Goal: Transaction & Acquisition: Purchase product/service

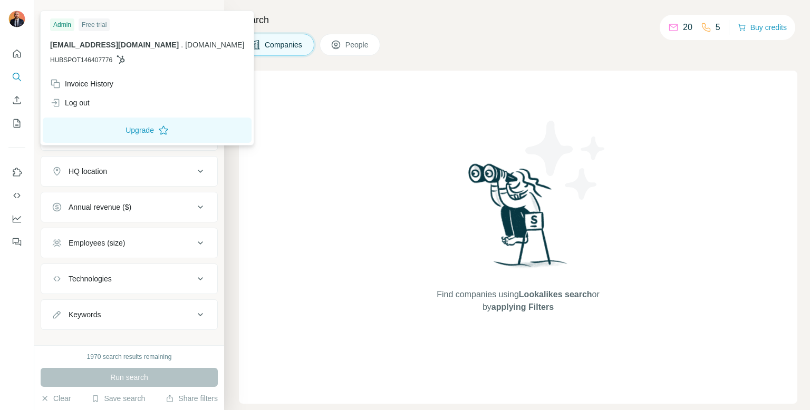
click at [22, 20] on img at bounding box center [16, 19] width 17 height 17
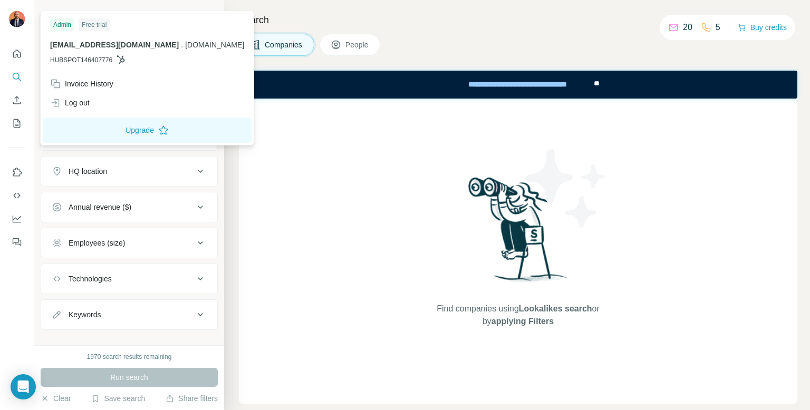
click at [417, 131] on div "Find companies using Lookalikes search or by applying Filters" at bounding box center [518, 251] width 558 height 305
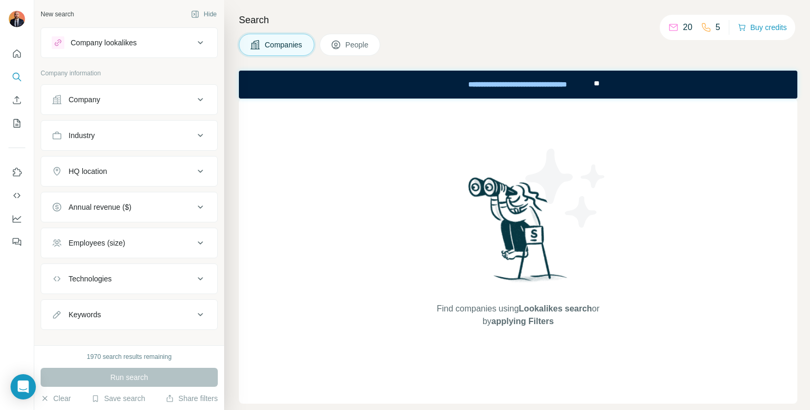
click at [352, 43] on span "People" at bounding box center [357, 45] width 24 height 11
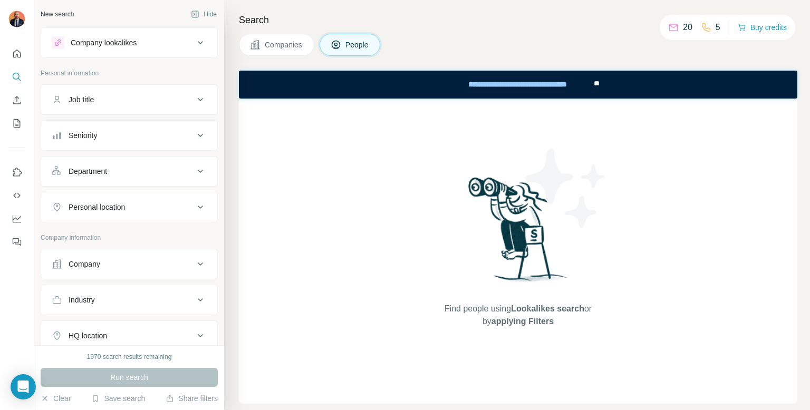
click at [303, 42] on span "Companies" at bounding box center [284, 45] width 38 height 11
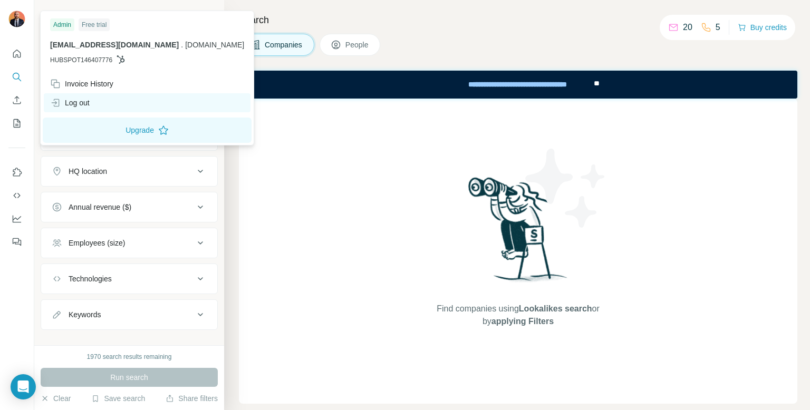
click at [82, 105] on div "Log out" at bounding box center [70, 103] width 40 height 11
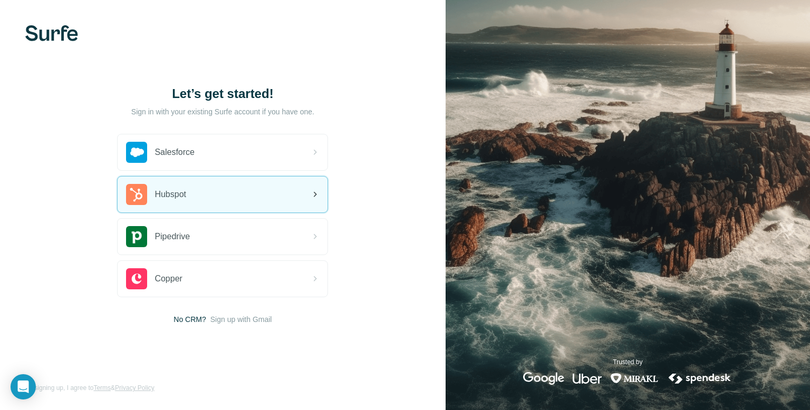
click at [201, 199] on div "Hubspot" at bounding box center [223, 195] width 210 height 36
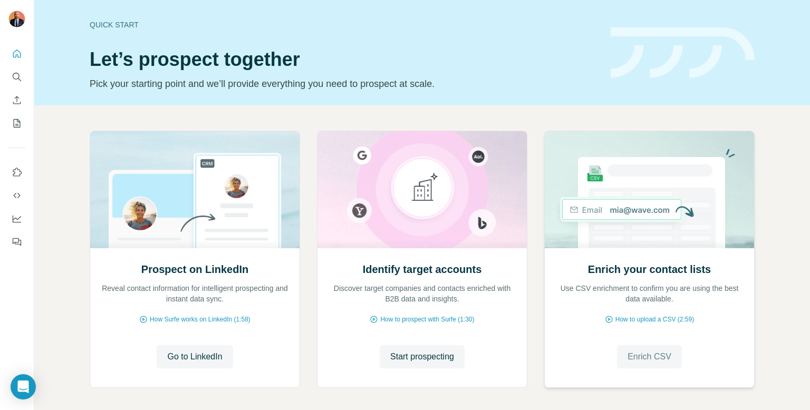
click at [641, 353] on span "Enrich CSV" at bounding box center [649, 357] width 44 height 13
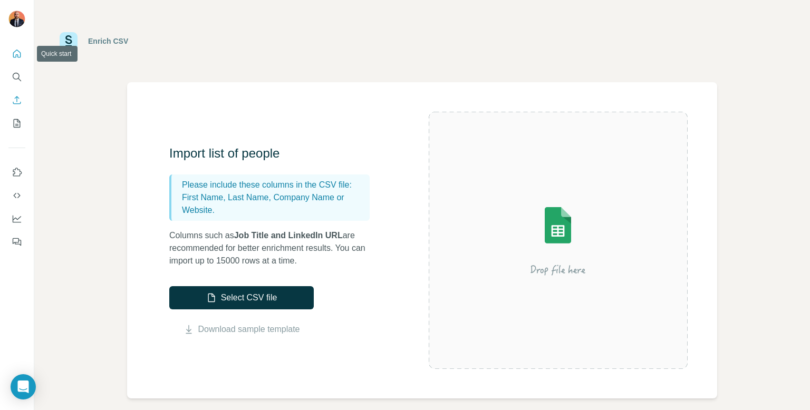
click at [20, 54] on icon "Quick start" at bounding box center [17, 54] width 8 height 8
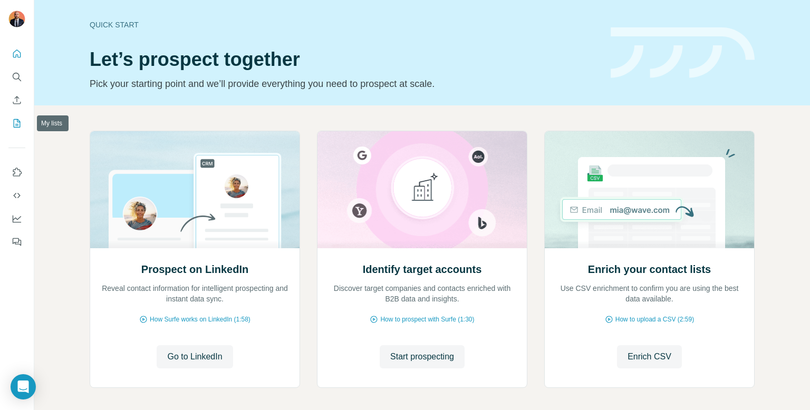
click at [21, 123] on icon "My lists" at bounding box center [17, 123] width 11 height 11
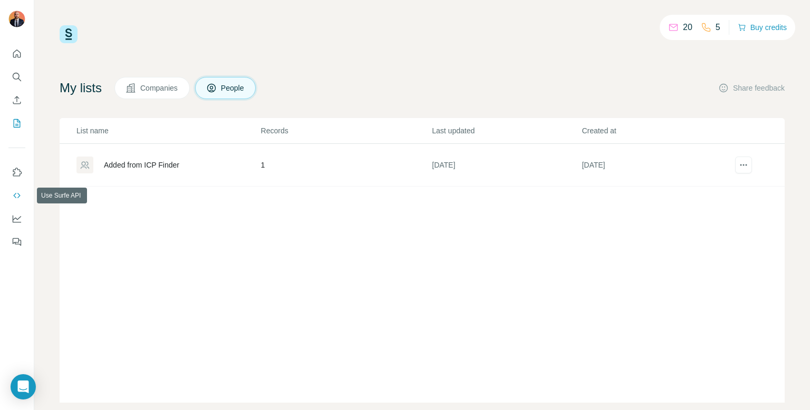
click at [15, 193] on icon "Use Surfe API" at bounding box center [17, 195] width 11 height 11
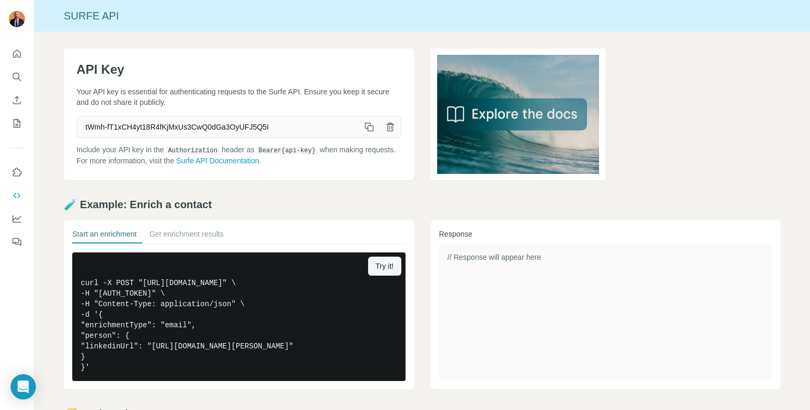
click at [368, 127] on icon "button" at bounding box center [370, 128] width 6 height 6
click at [381, 264] on span "Try it!" at bounding box center [384, 266] width 18 height 11
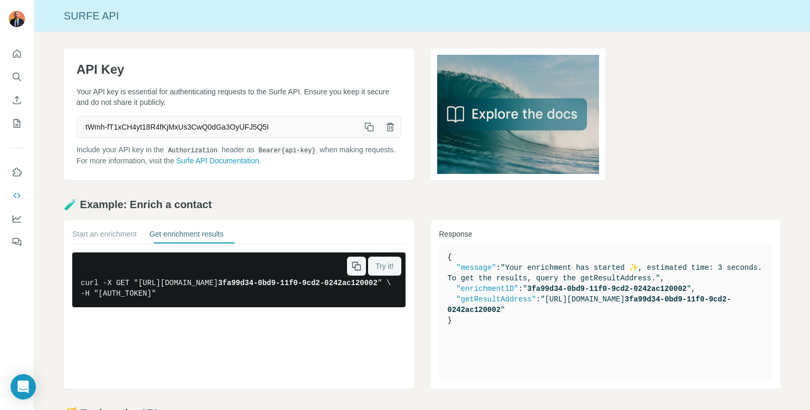
click at [304, 231] on div "Start an enrichment Get enrichment results" at bounding box center [238, 236] width 333 height 15
click at [212, 284] on pre "curl -X GET "[URL][DOMAIN_NAME] 3fa99d34-0bd9-11f0-9cd2-0242ac120002 " \ -H "[A…" at bounding box center [238, 280] width 333 height 55
click at [0, 0] on icon "button" at bounding box center [0, 0] width 0 height 0
click at [113, 238] on button "Start an enrichment" at bounding box center [104, 236] width 64 height 15
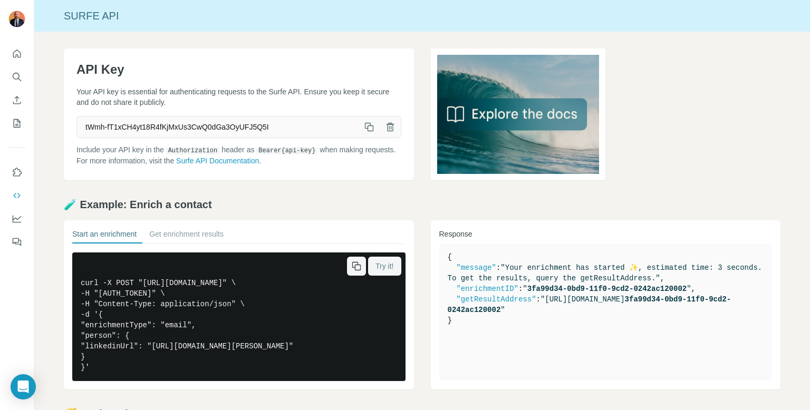
click at [355, 265] on icon "button" at bounding box center [358, 268] width 6 height 6
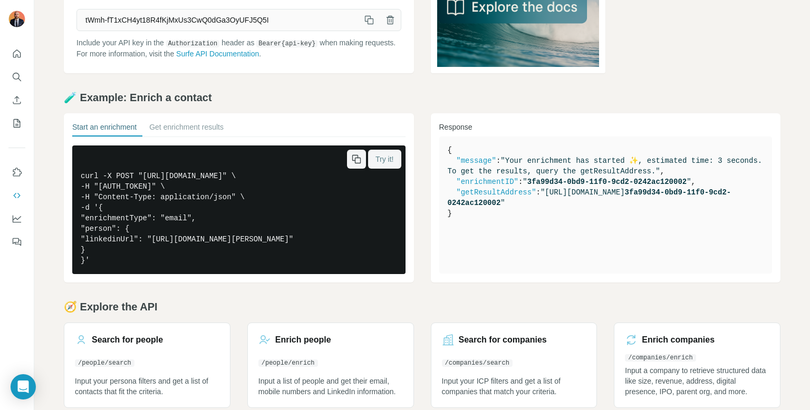
scroll to position [109, 0]
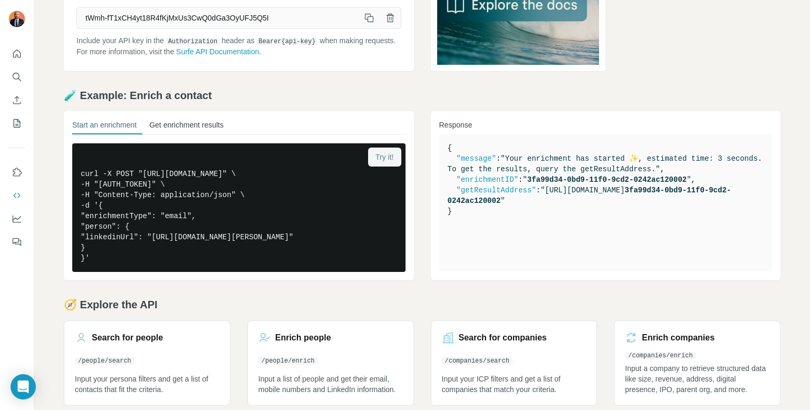
click at [194, 124] on button "Get enrichment results" at bounding box center [186, 127] width 74 height 15
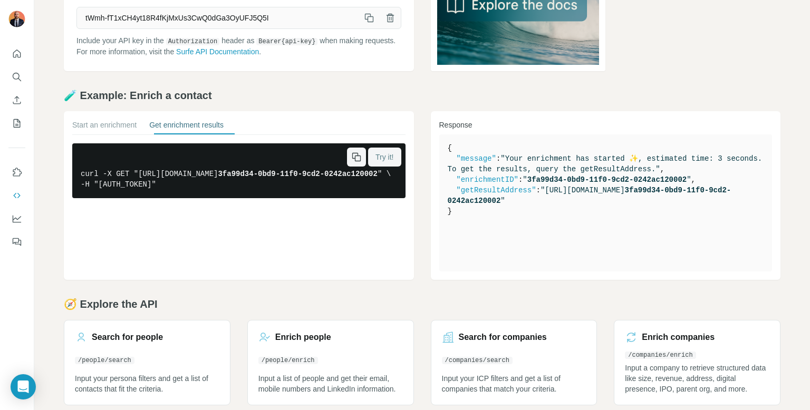
click at [347, 154] on button "button" at bounding box center [356, 157] width 19 height 19
click at [352, 159] on icon "button" at bounding box center [356, 157] width 11 height 11
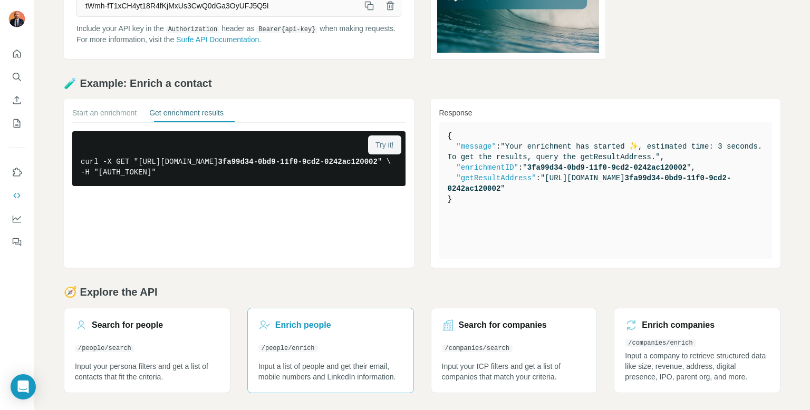
click at [307, 322] on h3 "Enrich people" at bounding box center [303, 325] width 56 height 13
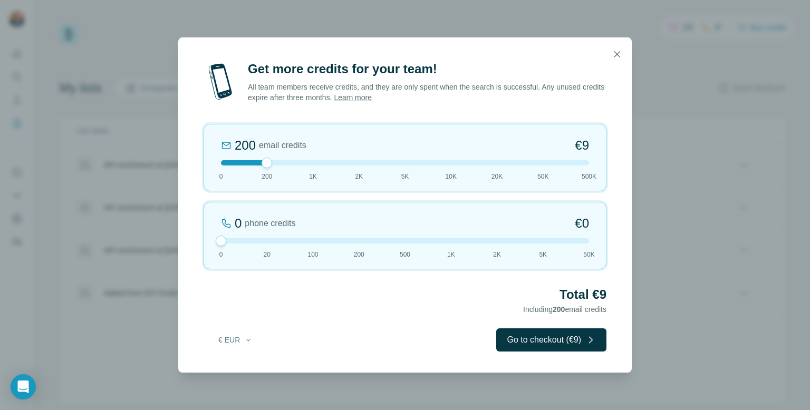
drag, startPoint x: 270, startPoint y: 241, endPoint x: 226, endPoint y: 240, distance: 43.8
click at [226, 240] on div at bounding box center [405, 240] width 368 height 5
click at [314, 167] on div "200 email credits €9 0 200 1K 2K 5K 10K 20K 50K 500K" at bounding box center [405, 157] width 403 height 67
click at [265, 161] on div at bounding box center [405, 162] width 368 height 5
click at [236, 161] on div at bounding box center [405, 162] width 368 height 5
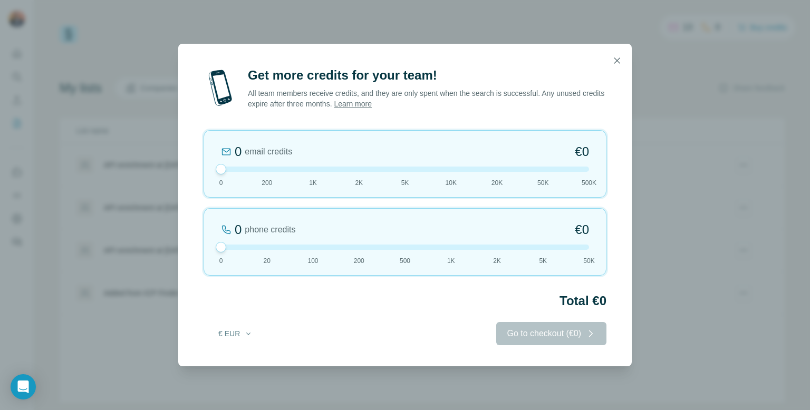
click at [236, 172] on div "0 email credits €0 0 200 1K 2K 5K 10K 20K 50K 500K" at bounding box center [405, 163] width 403 height 67
click at [253, 171] on div at bounding box center [405, 169] width 368 height 5
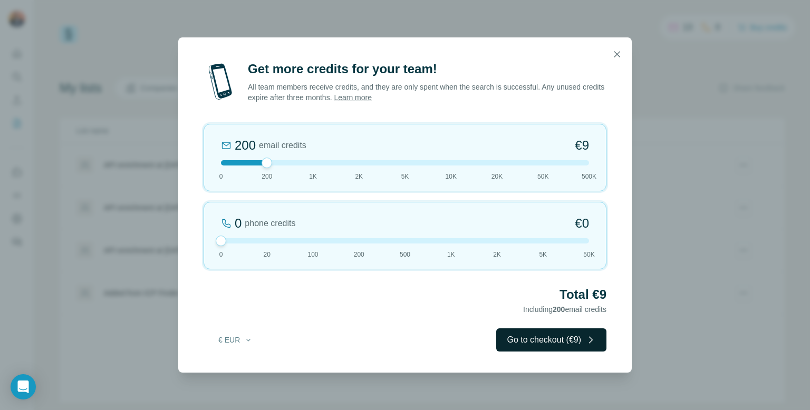
click at [530, 343] on button "Go to checkout (€9)" at bounding box center [551, 339] width 110 height 23
